Goal: Information Seeking & Learning: Learn about a topic

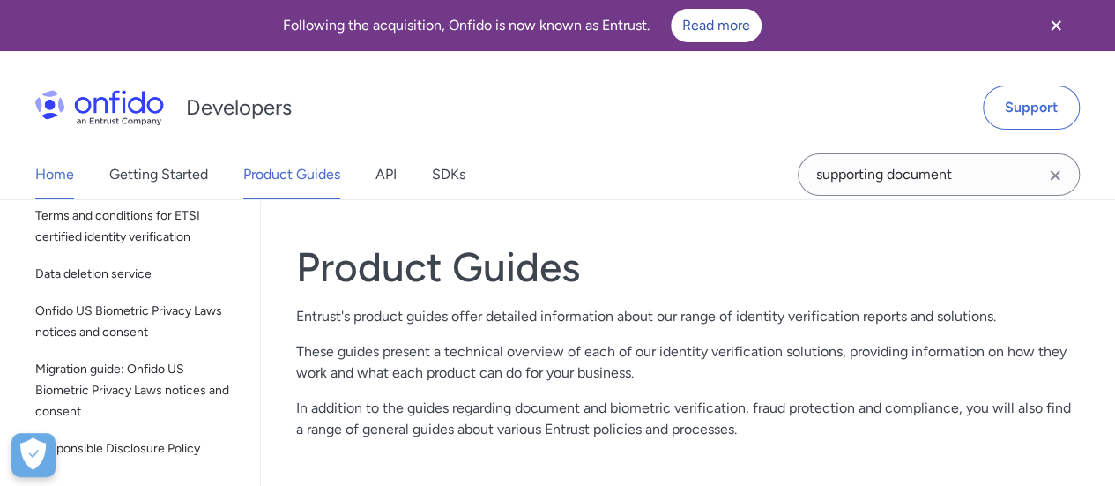
click at [62, 176] on link "Home" at bounding box center [54, 174] width 39 height 49
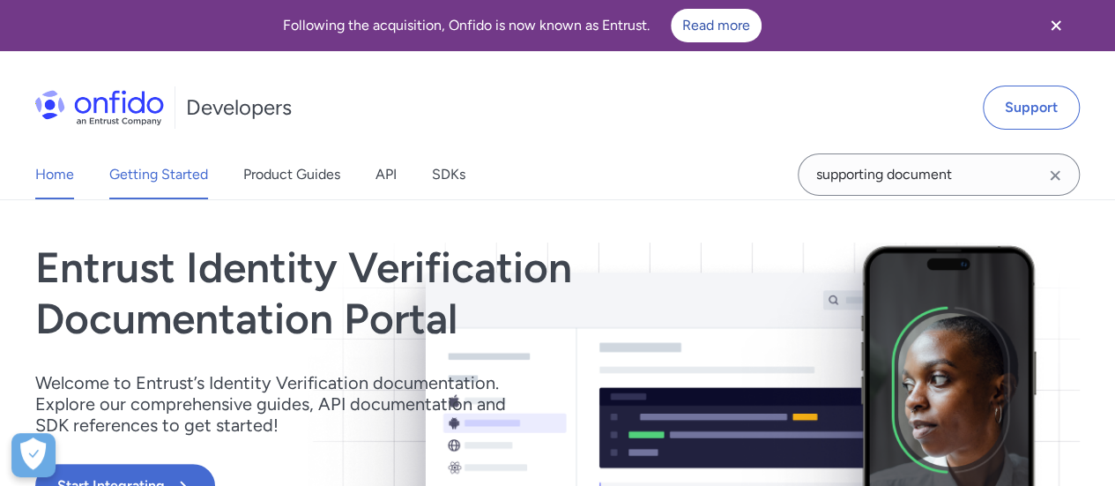
click at [143, 177] on link "Getting Started" at bounding box center [158, 174] width 99 height 49
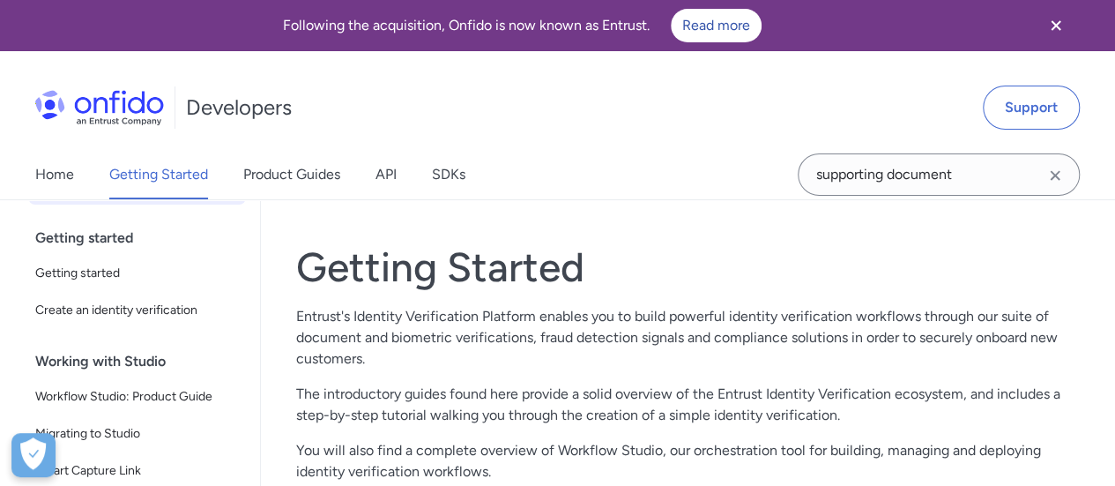
scroll to position [104, 0]
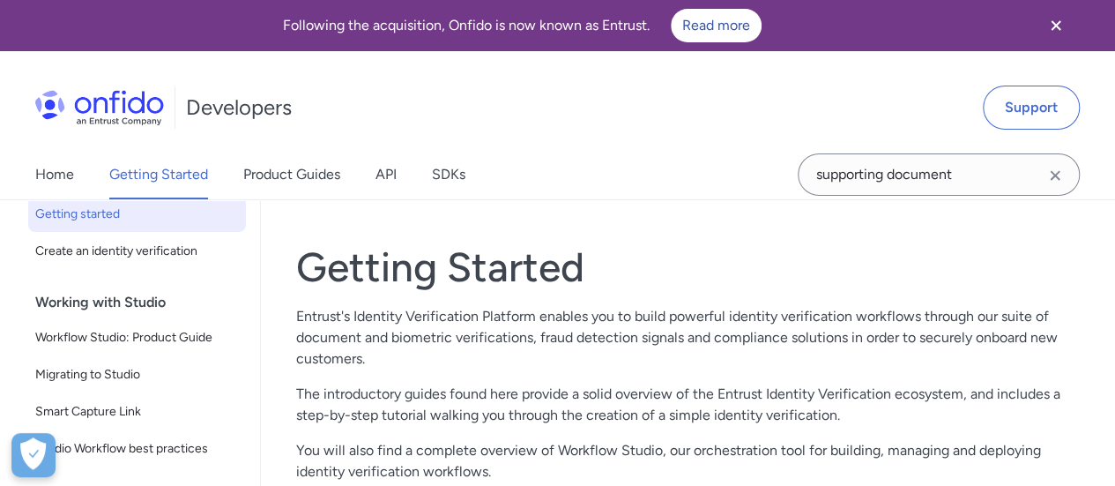
click at [129, 212] on span "Getting started" at bounding box center [137, 214] width 204 height 21
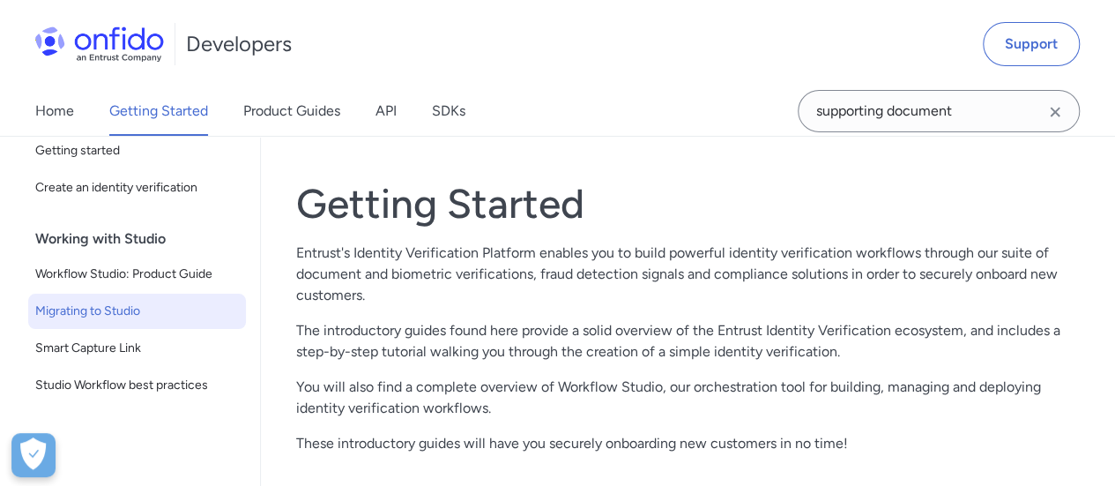
scroll to position [88, 0]
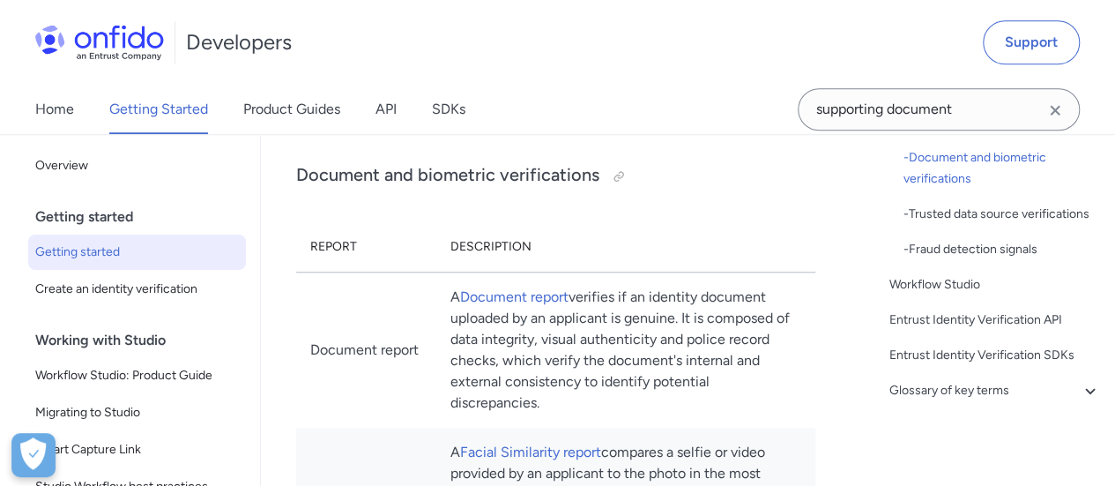
scroll to position [529, 0]
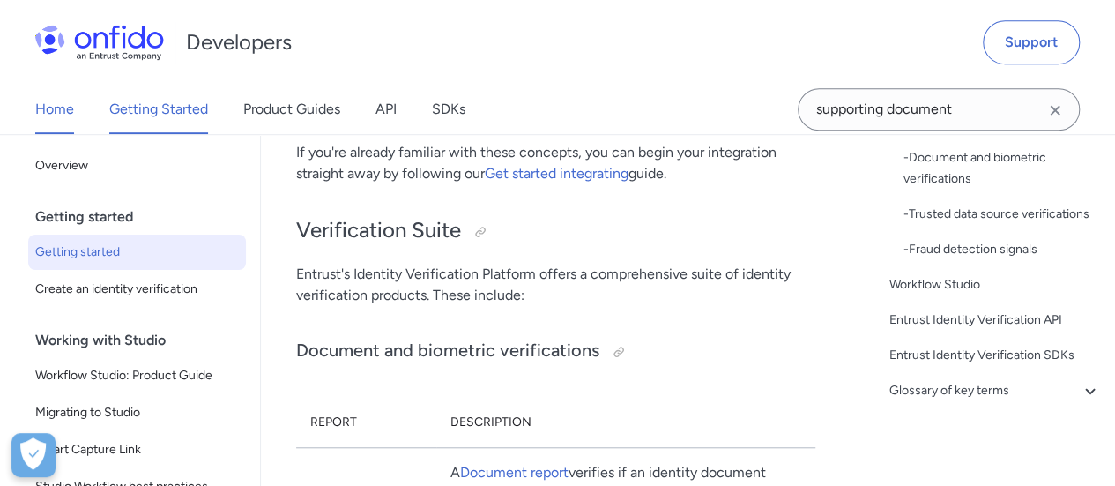
click at [67, 110] on link "Home" at bounding box center [54, 109] width 39 height 49
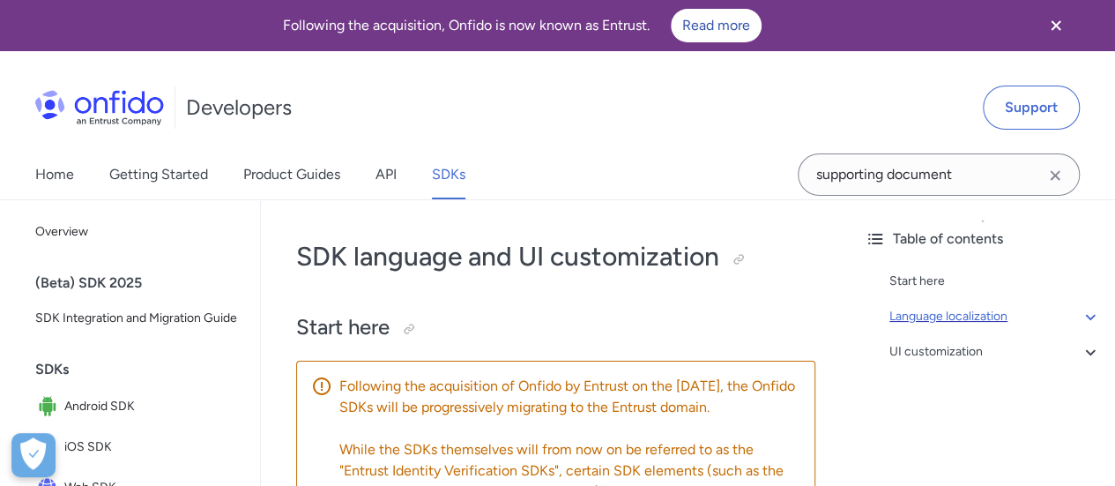
click at [1080, 316] on icon at bounding box center [1090, 316] width 21 height 21
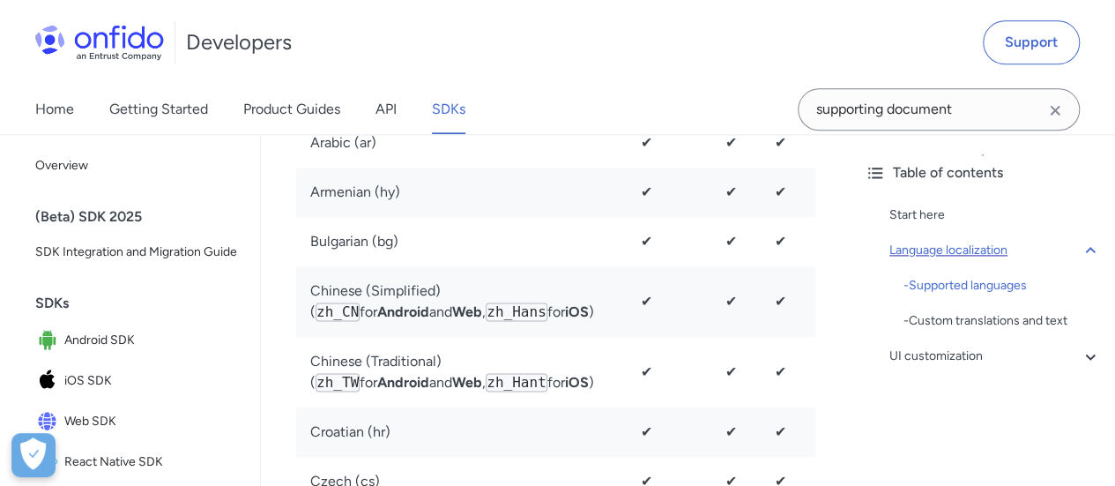
scroll to position [727, 0]
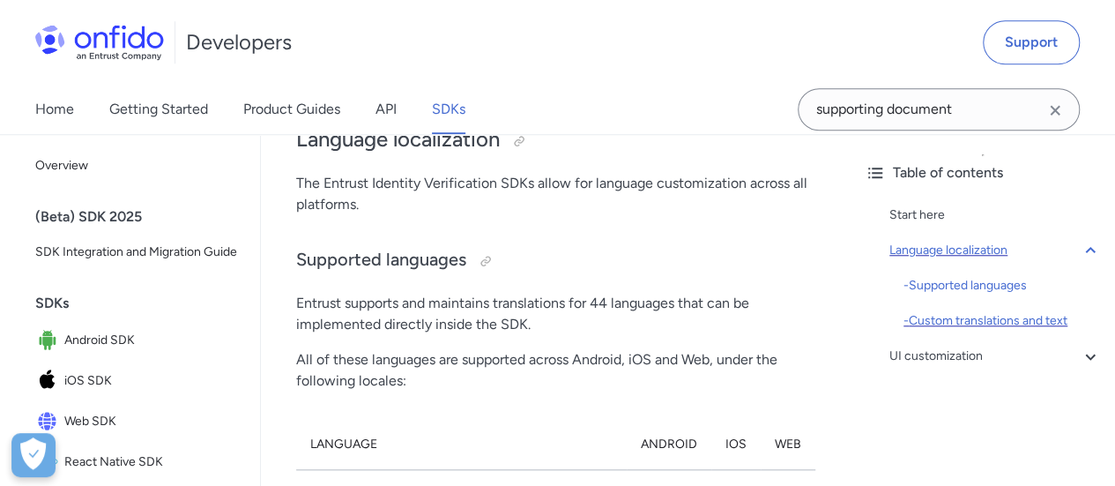
click at [985, 323] on div "- Custom translations and text" at bounding box center [1002, 320] width 197 height 21
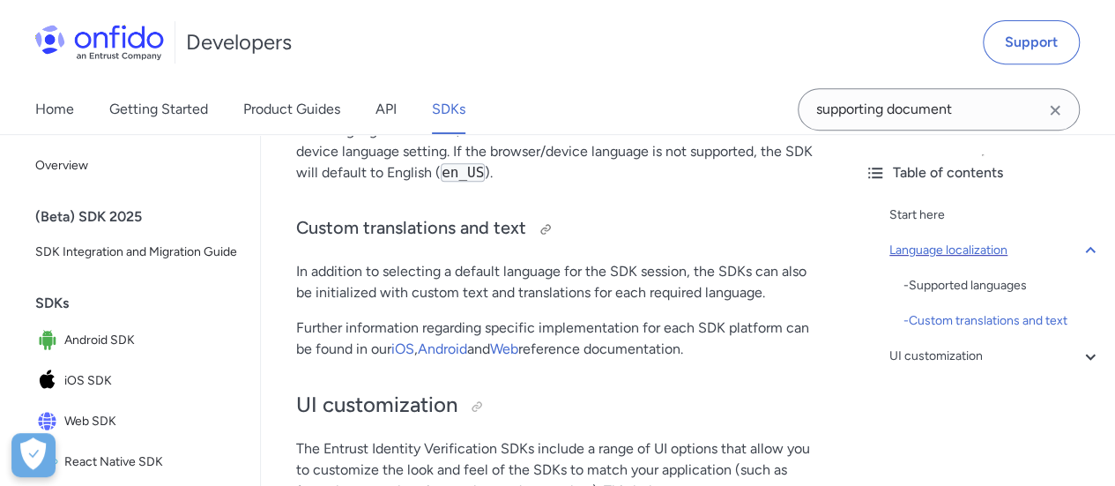
click at [702, 215] on h3 "Custom translations and text" at bounding box center [555, 229] width 519 height 28
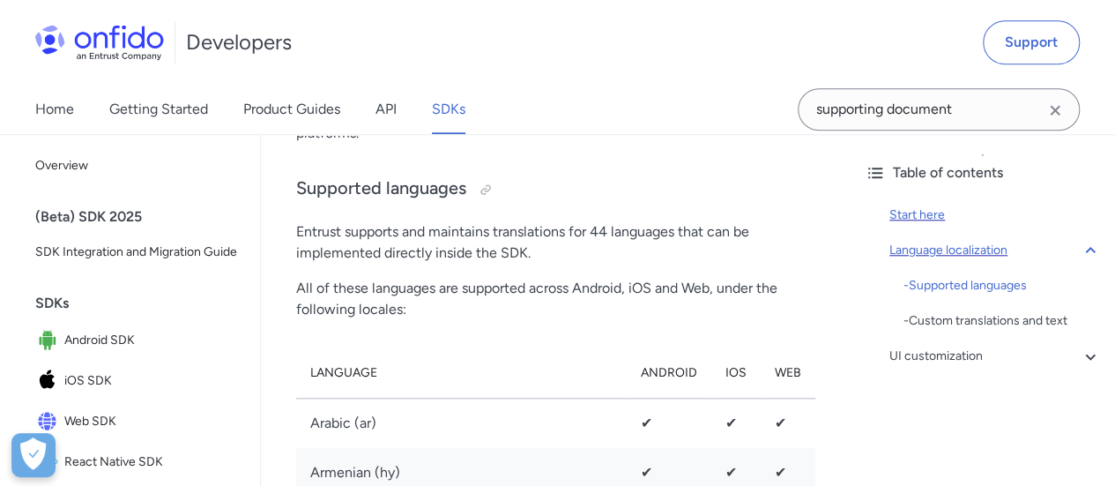
scroll to position [705, 0]
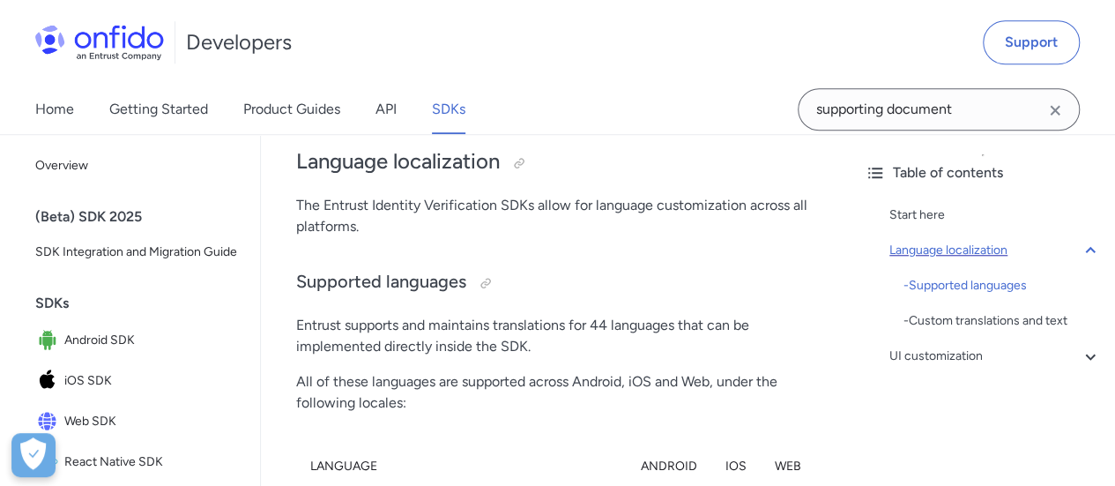
drag, startPoint x: 1054, startPoint y: 110, endPoint x: 1021, endPoint y: 111, distance: 33.5
click at [1055, 110] on icon "Clear search field button" at bounding box center [1055, 110] width 10 height 10
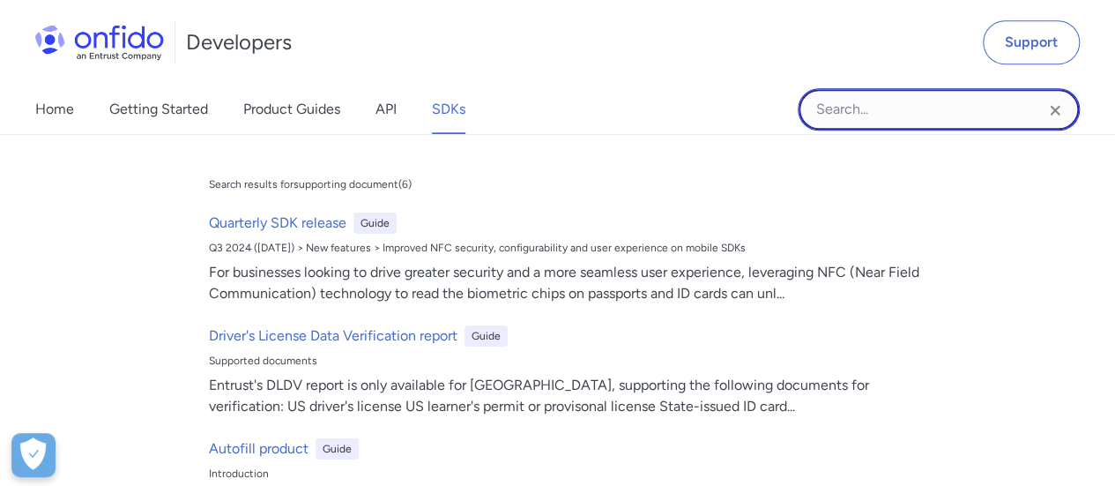
click at [933, 110] on input "Onfido search input field" at bounding box center [939, 109] width 282 height 42
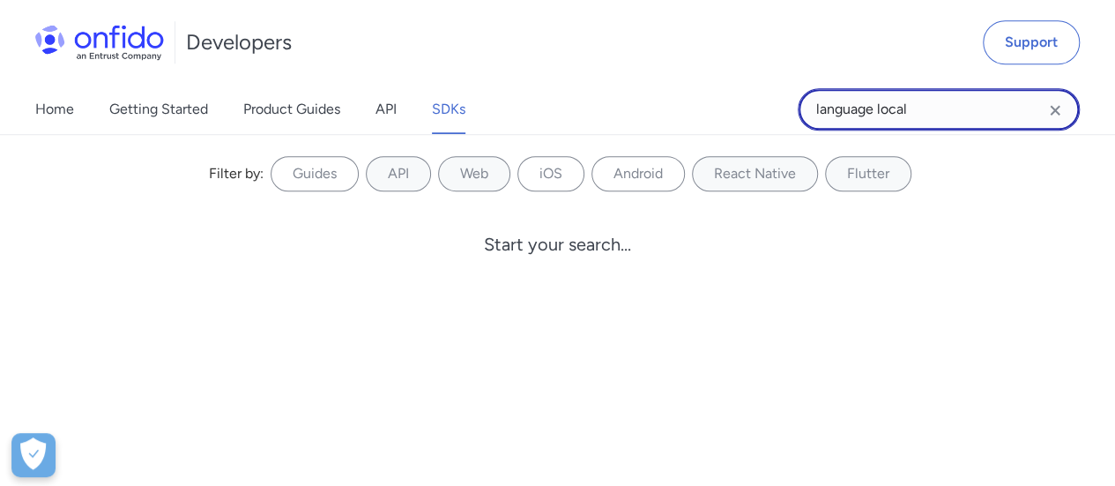
type input "language local"
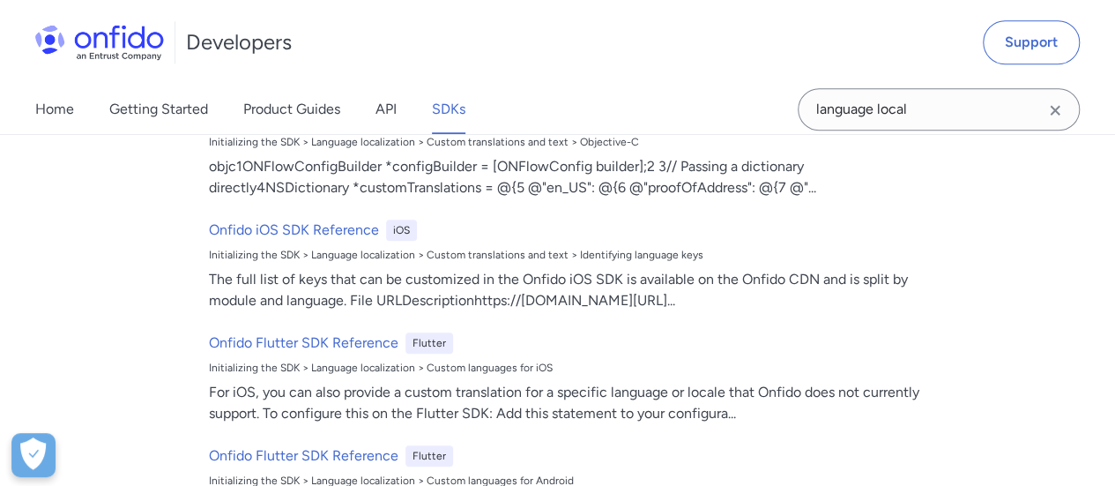
scroll to position [639, 0]
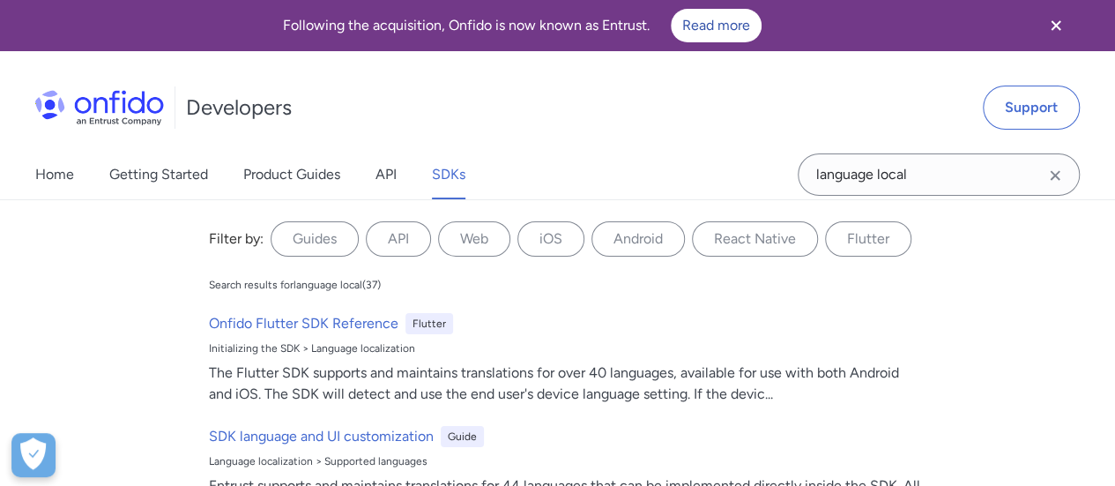
click at [1058, 174] on icon "Clear search field button" at bounding box center [1055, 175] width 21 height 21
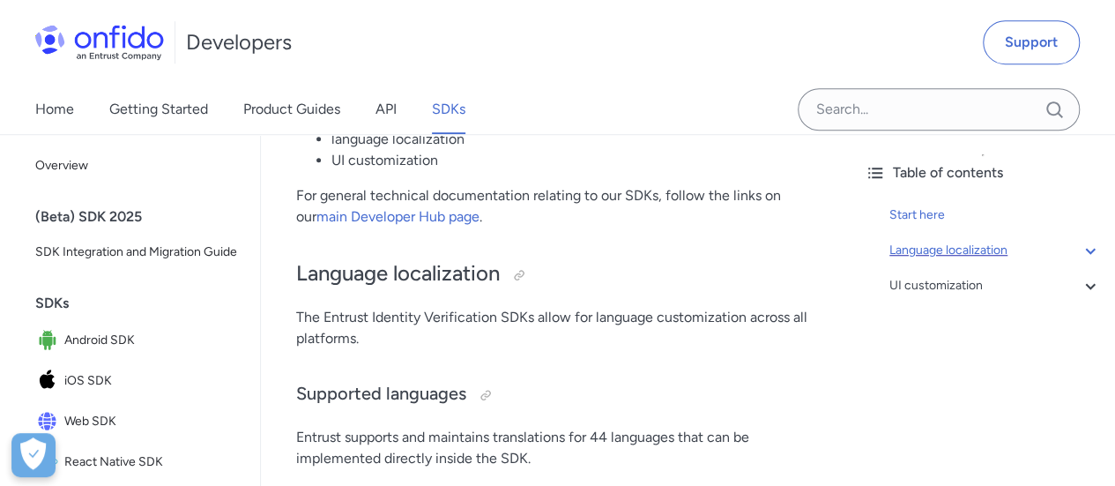
scroll to position [617, 0]
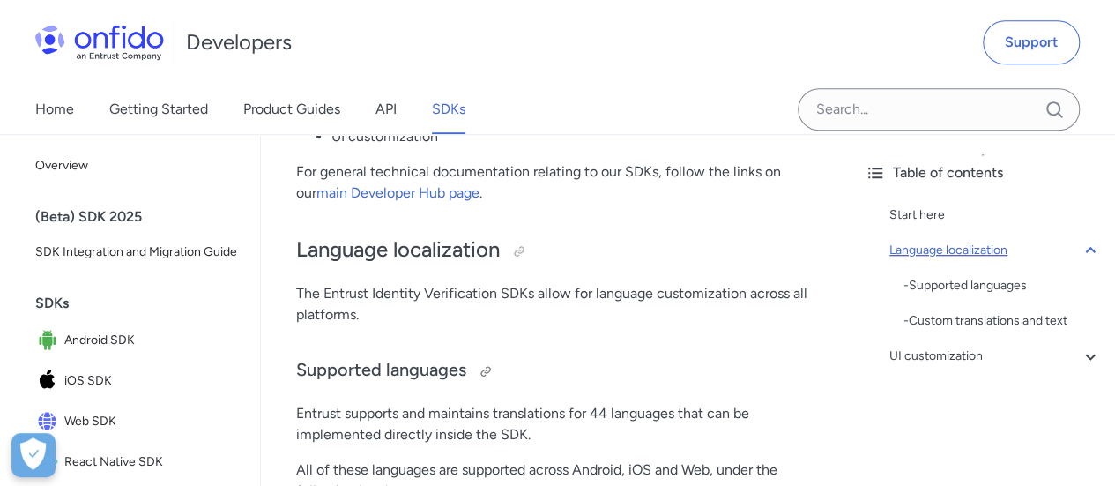
click at [636, 357] on h3 "Supported languages" at bounding box center [555, 371] width 519 height 28
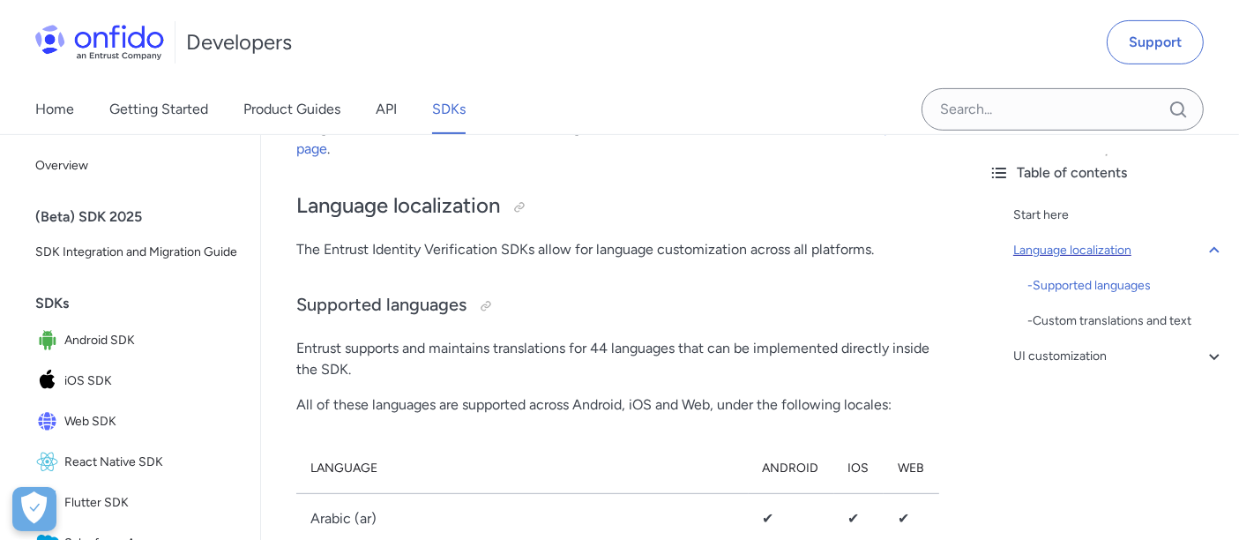
scroll to position [650, 0]
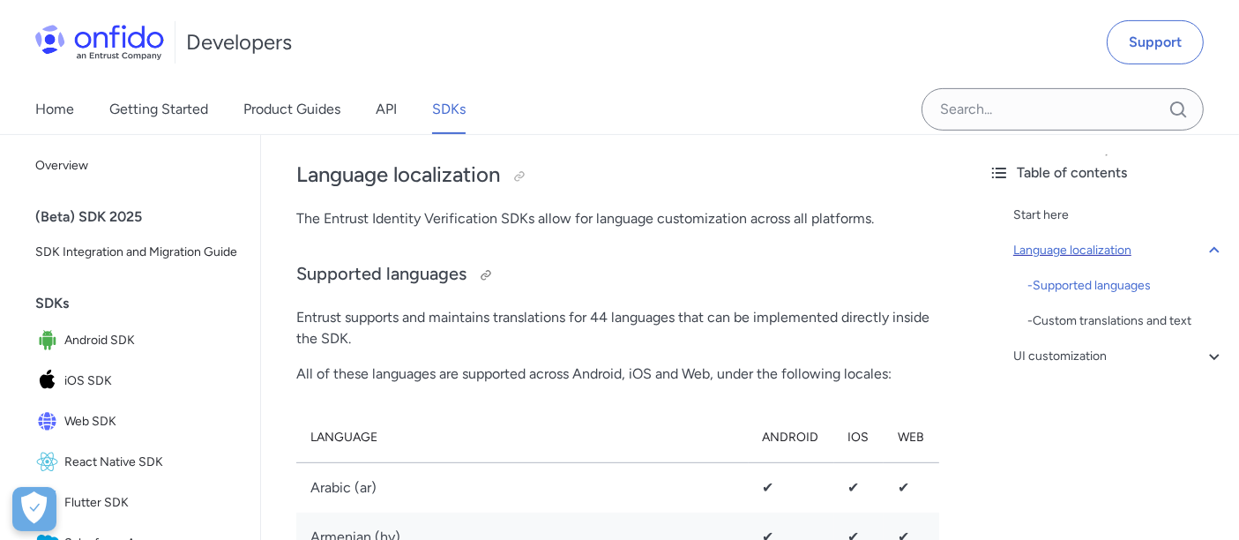
click at [837, 266] on h3 "Supported languages" at bounding box center [617, 275] width 643 height 28
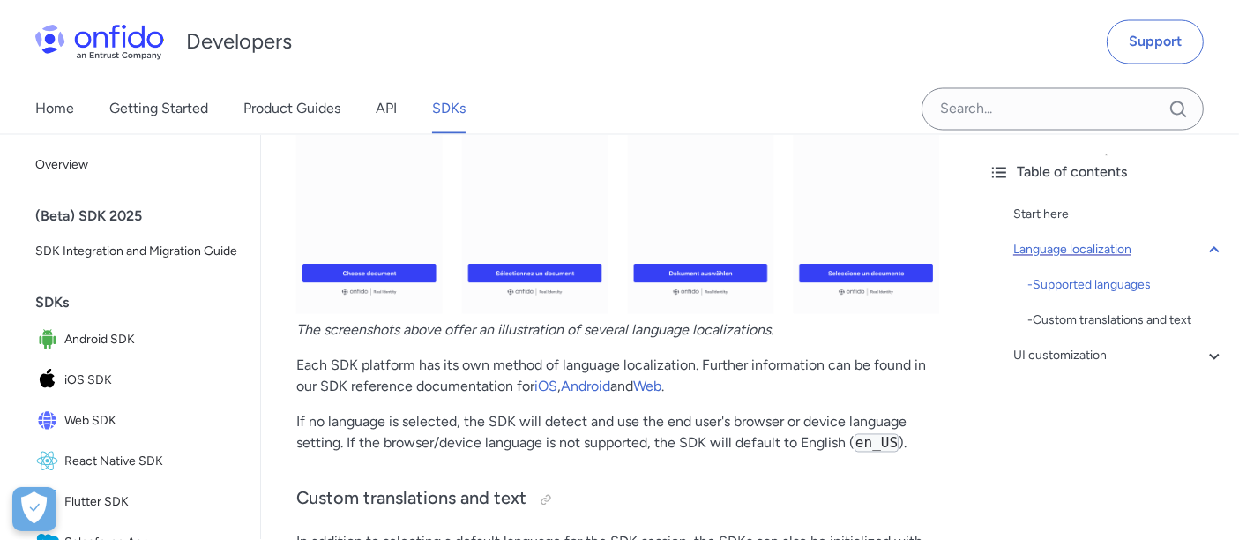
scroll to position [3294, 0]
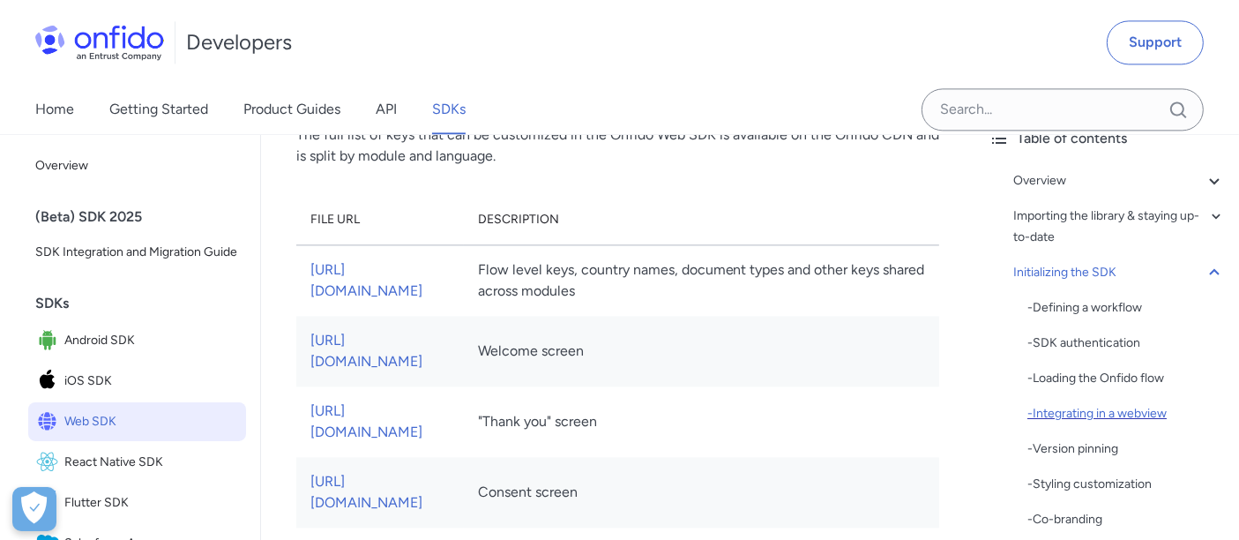
scroll to position [196, 0]
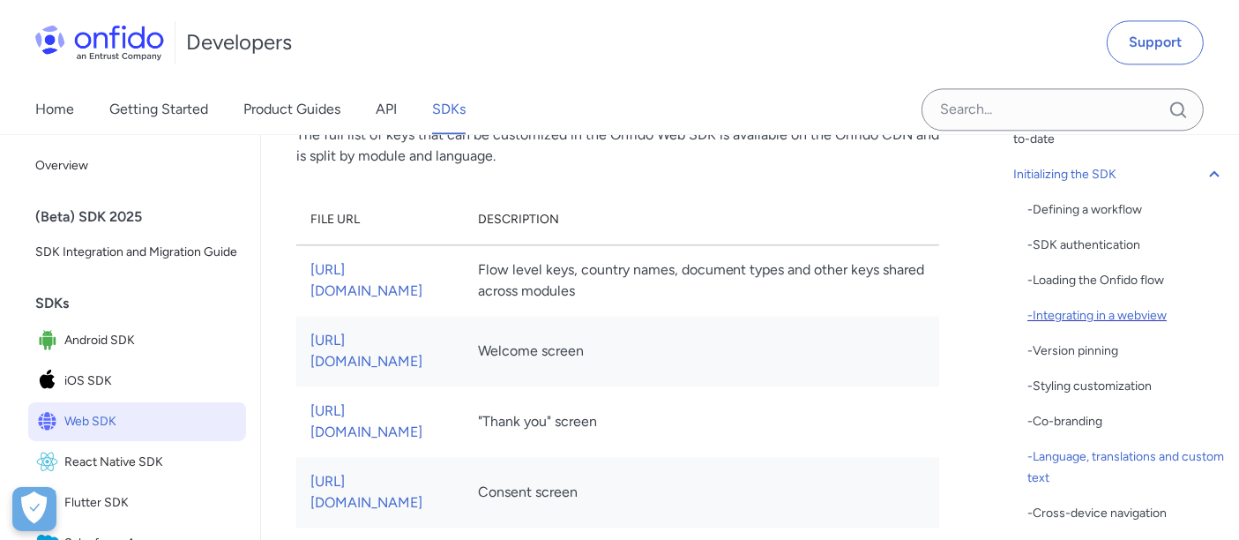
click at [1127, 315] on div "- Integrating in a webview" at bounding box center [1125, 315] width 197 height 21
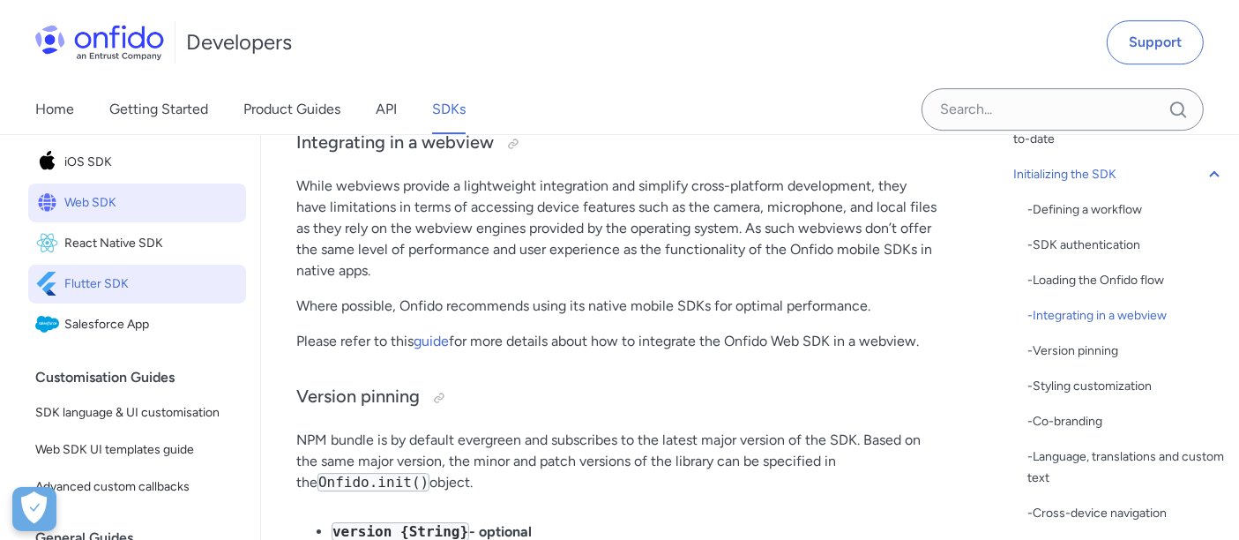
scroll to position [294, 0]
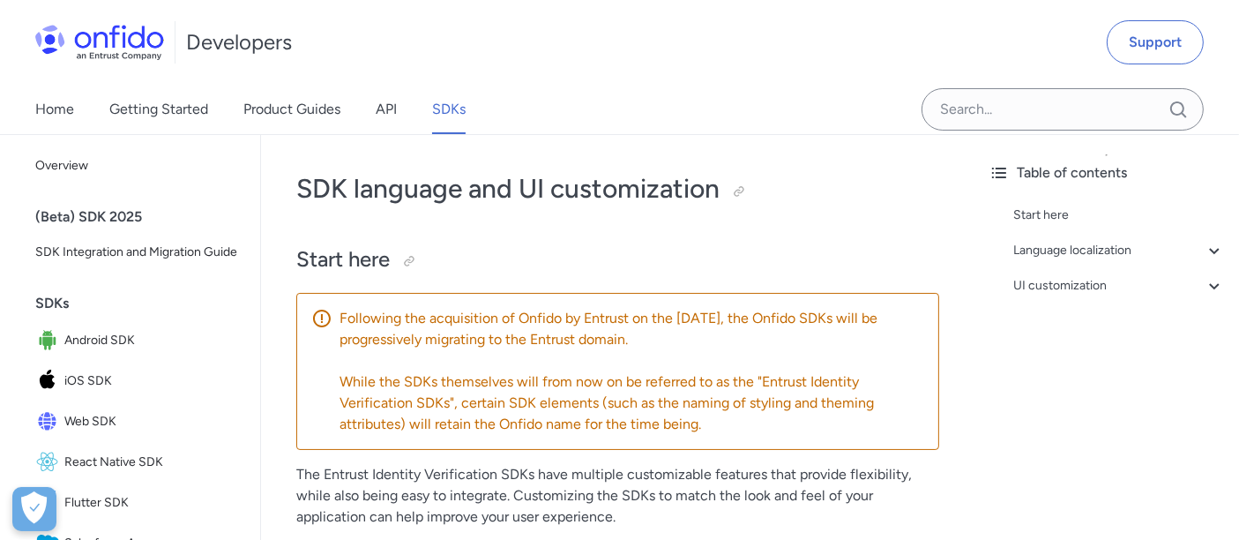
scroll to position [98, 0]
